Goal: Information Seeking & Learning: Check status

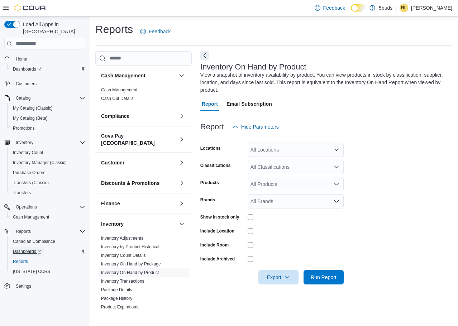
click at [30, 249] on span "Dashboards" at bounding box center [27, 252] width 29 height 6
click at [134, 98] on span "Cash Out Details" at bounding box center [143, 98] width 91 height 9
click at [126, 100] on link "Cash Out Details" at bounding box center [117, 98] width 33 height 5
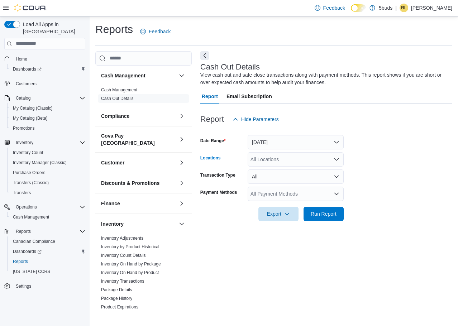
click at [270, 159] on div "All Locations" at bounding box center [296, 159] width 96 height 14
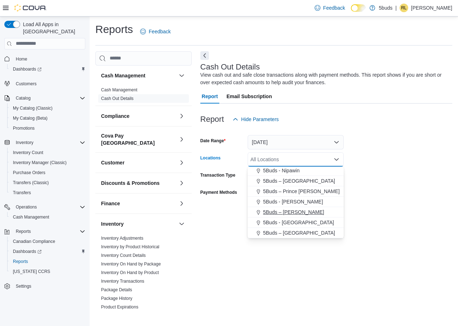
click at [285, 214] on span "5Buds – [PERSON_NAME]" at bounding box center [293, 212] width 61 height 7
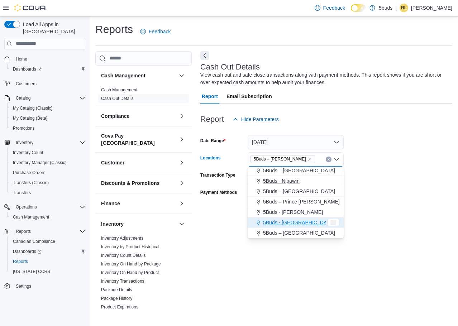
scroll to position [43, 0]
click at [379, 156] on form "Date Range [DATE] Locations 5Buds – [PERSON_NAME] Combo box. Selected. 5Buds – …" at bounding box center [326, 173] width 252 height 95
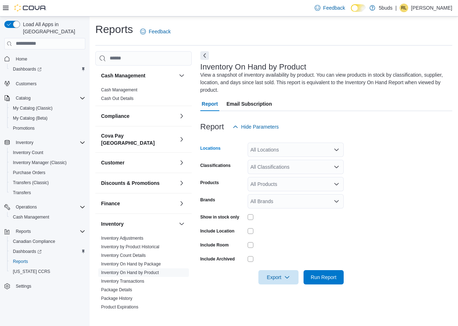
click at [272, 148] on div "All Locations" at bounding box center [296, 150] width 96 height 14
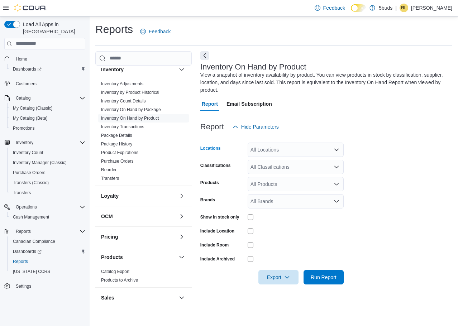
scroll to position [251, 0]
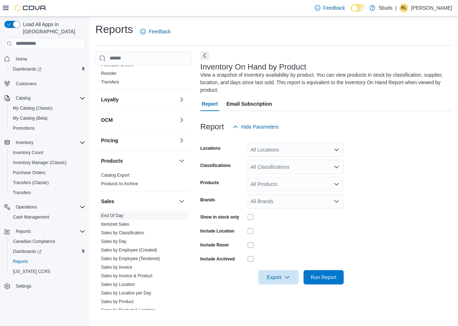
click at [122, 213] on link "End Of Day" at bounding box center [112, 215] width 22 height 5
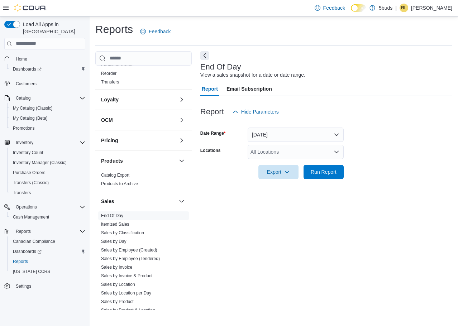
click at [286, 156] on div "All Locations" at bounding box center [296, 152] width 96 height 14
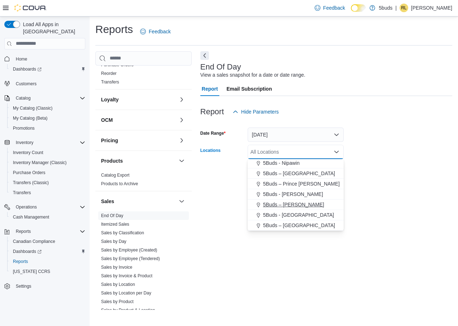
click at [281, 203] on span "5Buds – [PERSON_NAME]" at bounding box center [293, 204] width 61 height 7
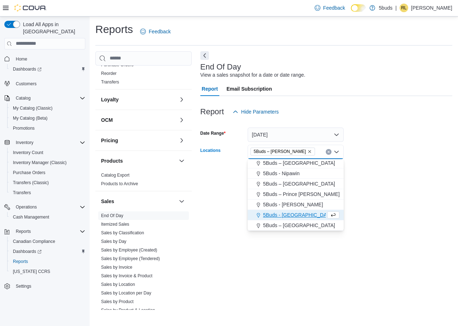
click at [364, 137] on form "Date Range Today Locations 5Buds – Warman Combo box. Selected. 5Buds – Warman. …" at bounding box center [326, 149] width 252 height 60
